Goal: Ask a question: Seek information or help from site administrators or community

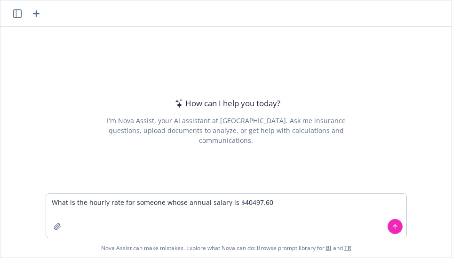
type textarea "What is the hourly rate for someone whose annual salary is $40497.60?"
